Goal: Find specific page/section: Find specific page/section

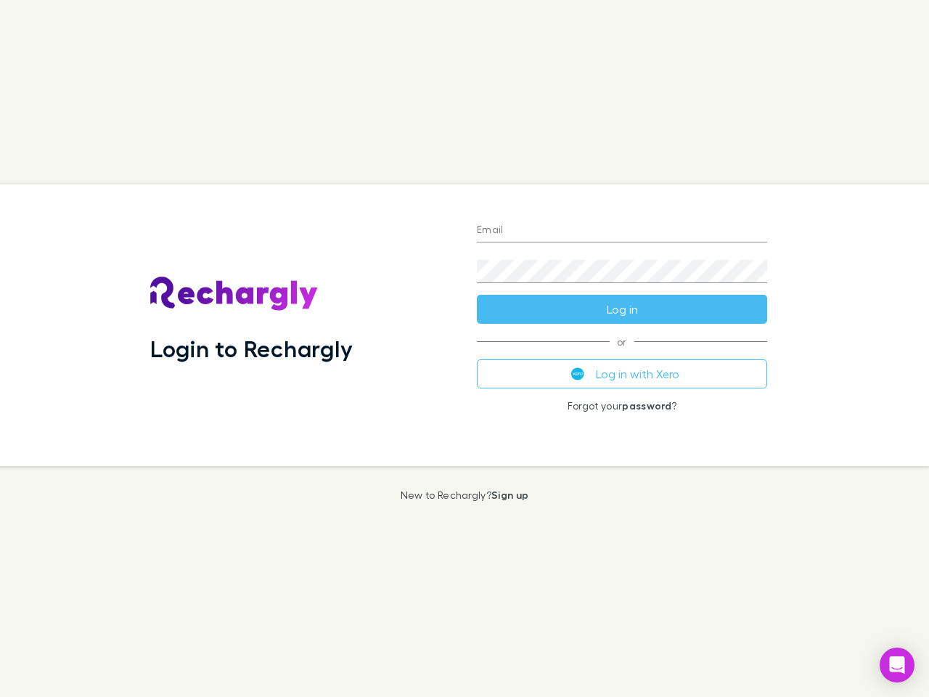
click at [464, 348] on div "Login to Rechargly" at bounding box center [302, 325] width 326 height 282
click at [622, 231] on input "Email" at bounding box center [622, 230] width 290 height 23
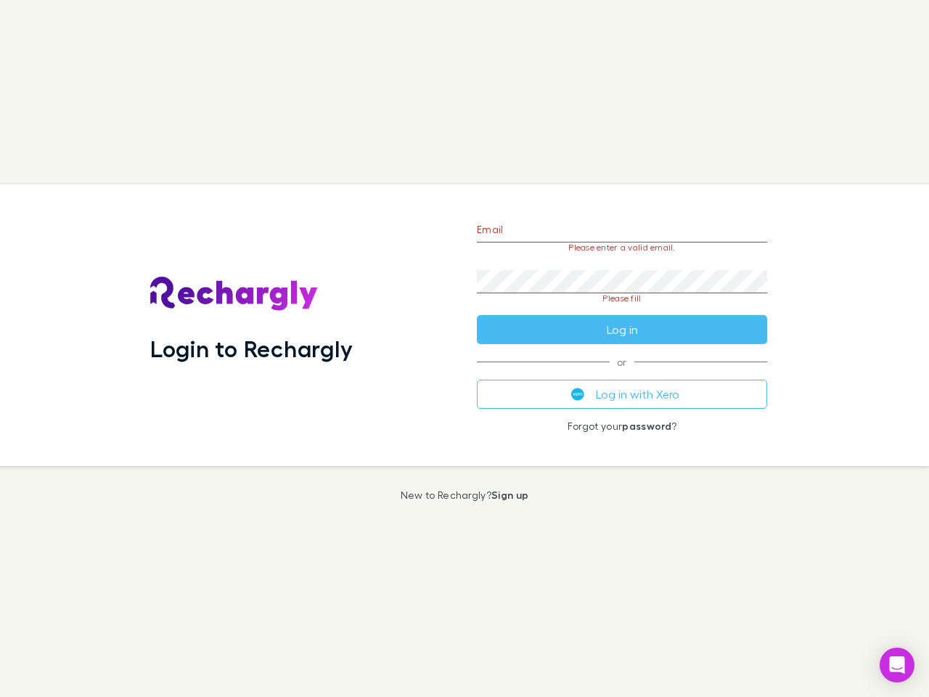
click at [622, 309] on form "Email Please enter a valid email. Password Please fill Log in" at bounding box center [622, 276] width 290 height 136
click at [622, 374] on div "Email Please enter a valid email. Password Please fill Log in or Log in with Xe…" at bounding box center [621, 325] width 313 height 282
click at [897, 665] on icon "Open Intercom Messenger" at bounding box center [897, 664] width 15 height 17
